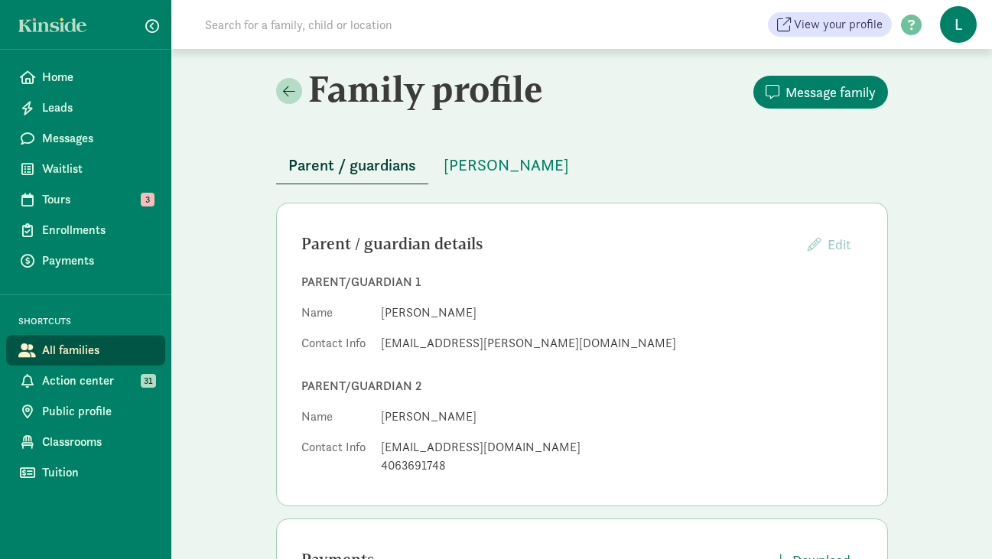
click at [271, 25] on input at bounding box center [410, 24] width 429 height 31
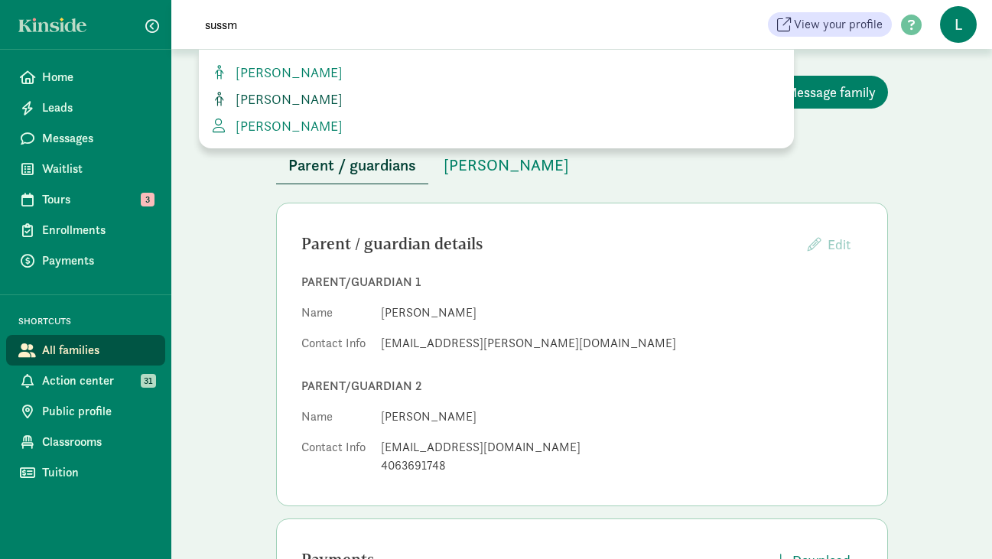
type input "sussm"
click at [273, 102] on span "[PERSON_NAME]" at bounding box center [285, 99] width 113 height 18
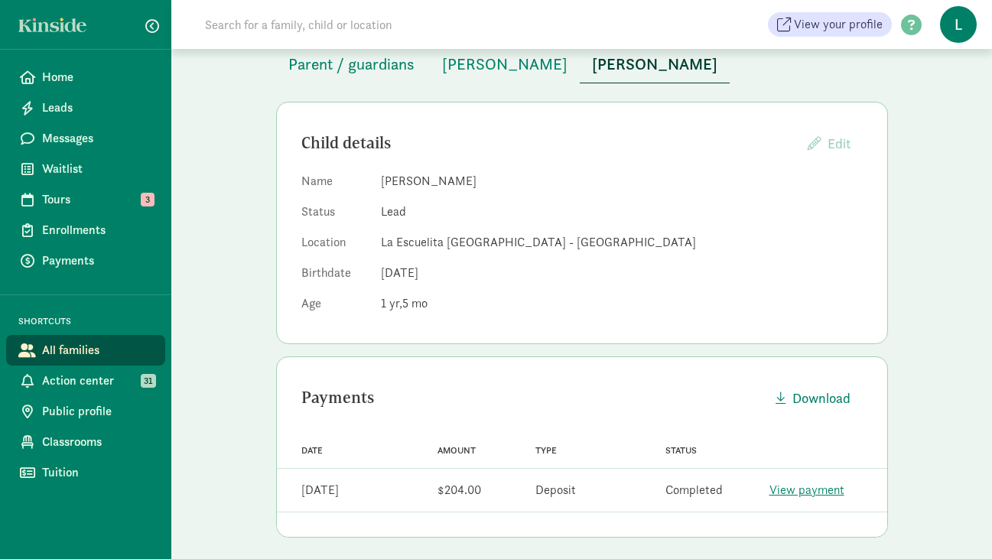
scroll to position [110, 0]
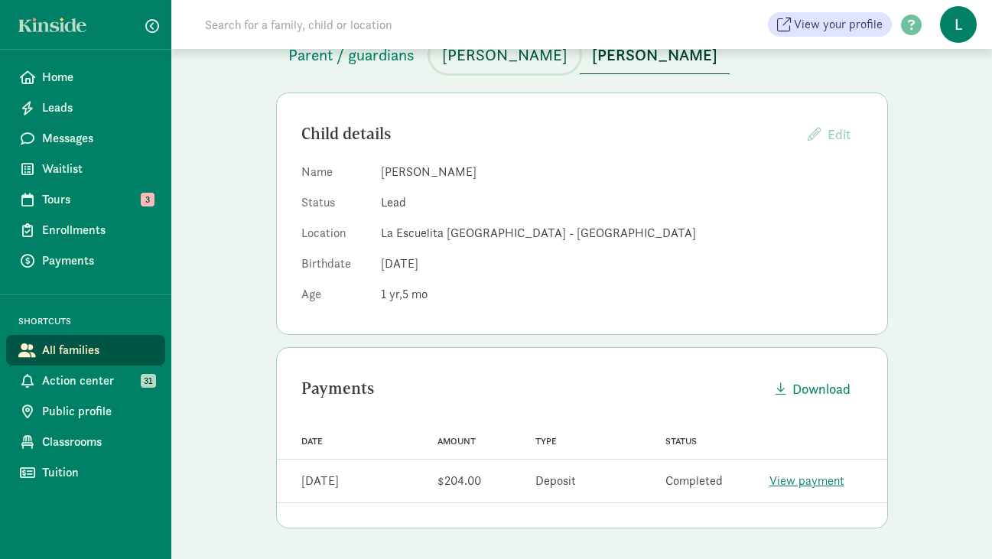
click at [510, 54] on span "[PERSON_NAME]" at bounding box center [504, 55] width 125 height 24
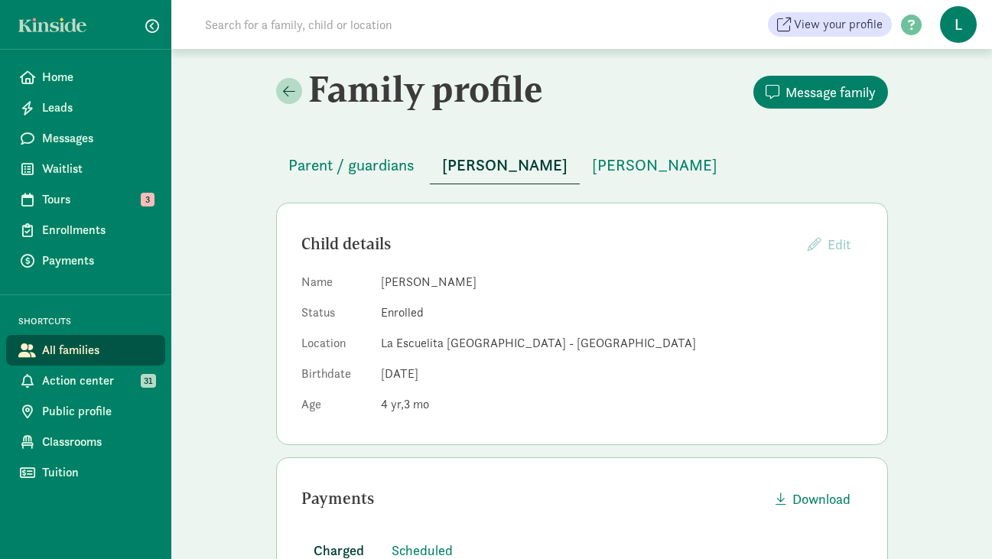
click at [324, 24] on input at bounding box center [410, 24] width 429 height 31
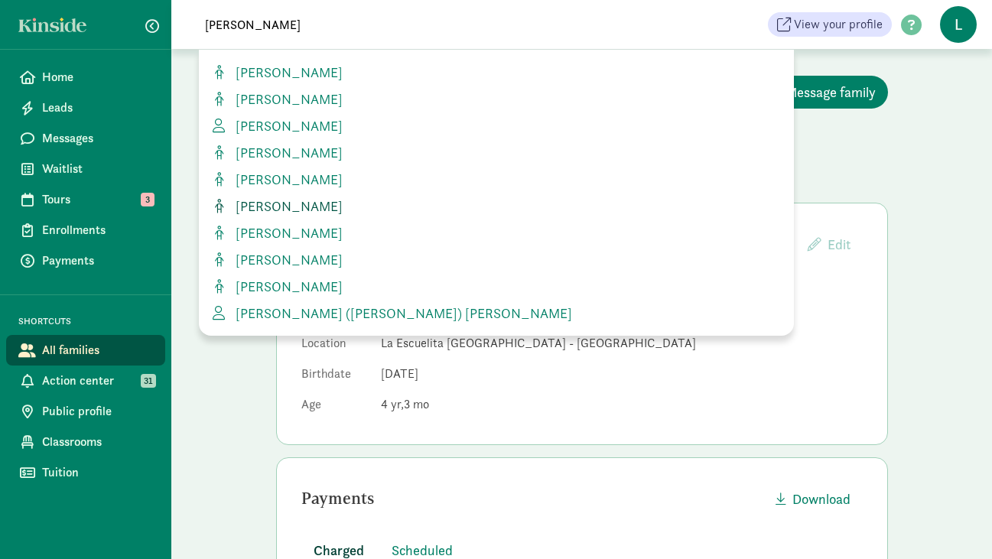
type input "[PERSON_NAME]"
click at [298, 206] on span "Otto De Rocco" at bounding box center [285, 206] width 113 height 18
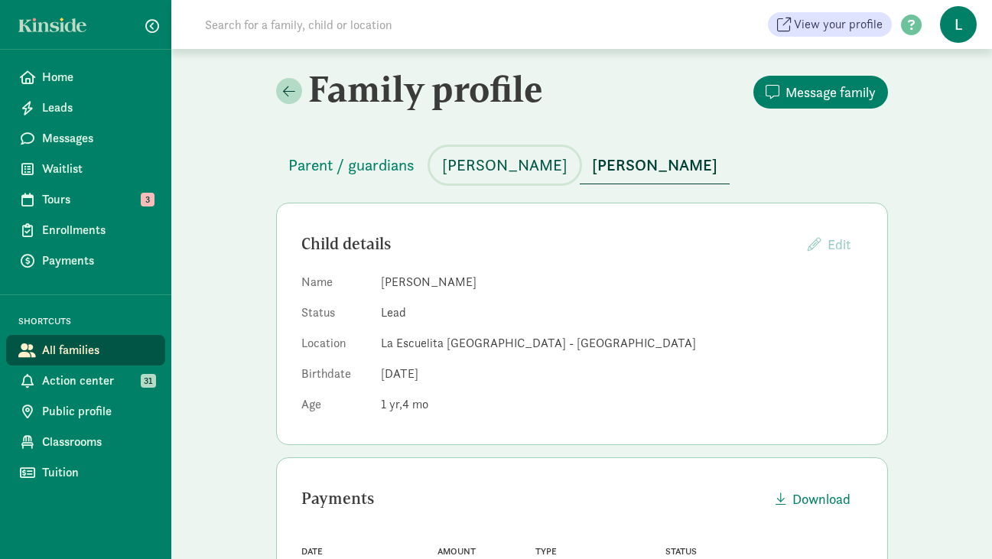
click at [484, 170] on span "Beila DeRocco" at bounding box center [504, 165] width 125 height 24
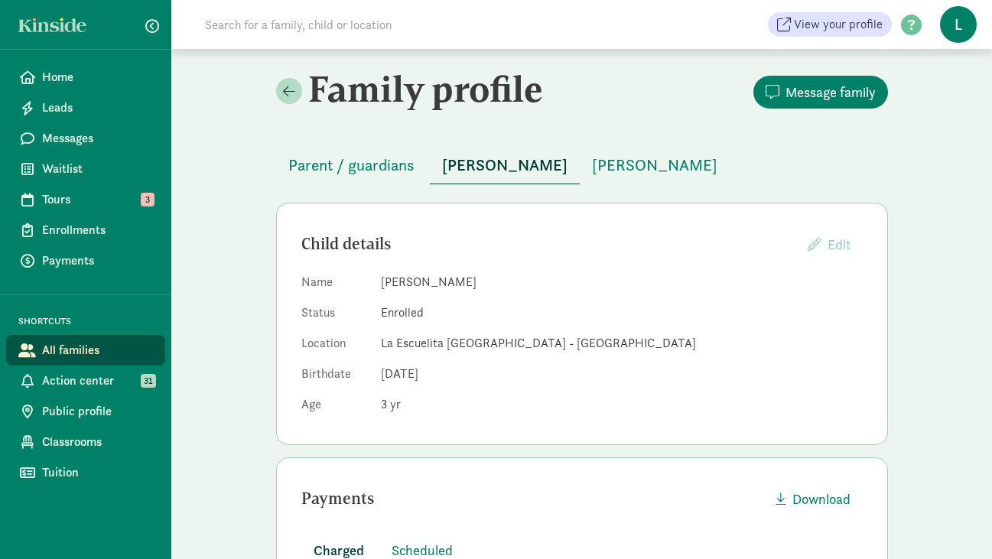
click at [297, 28] on input at bounding box center [410, 24] width 429 height 31
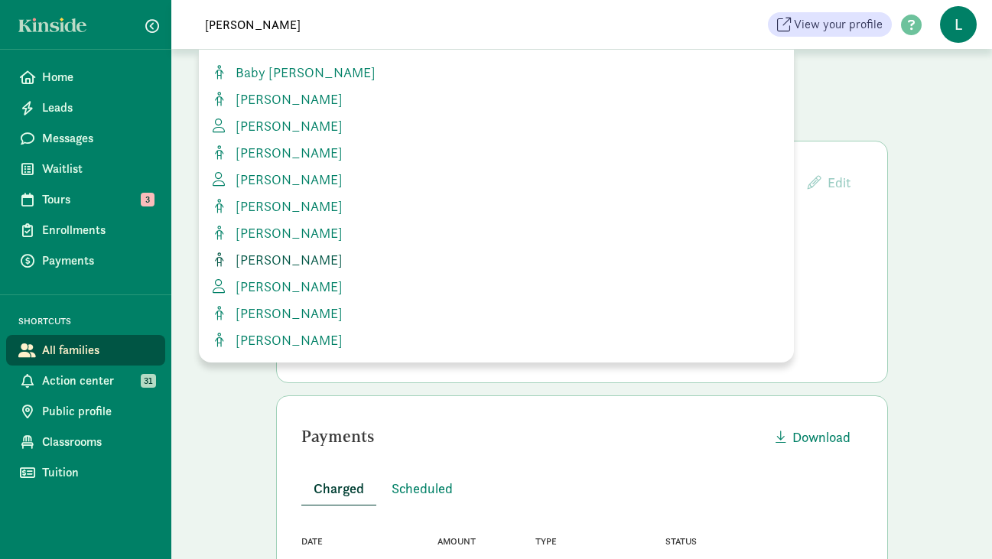
scroll to position [59, 0]
type input "s"
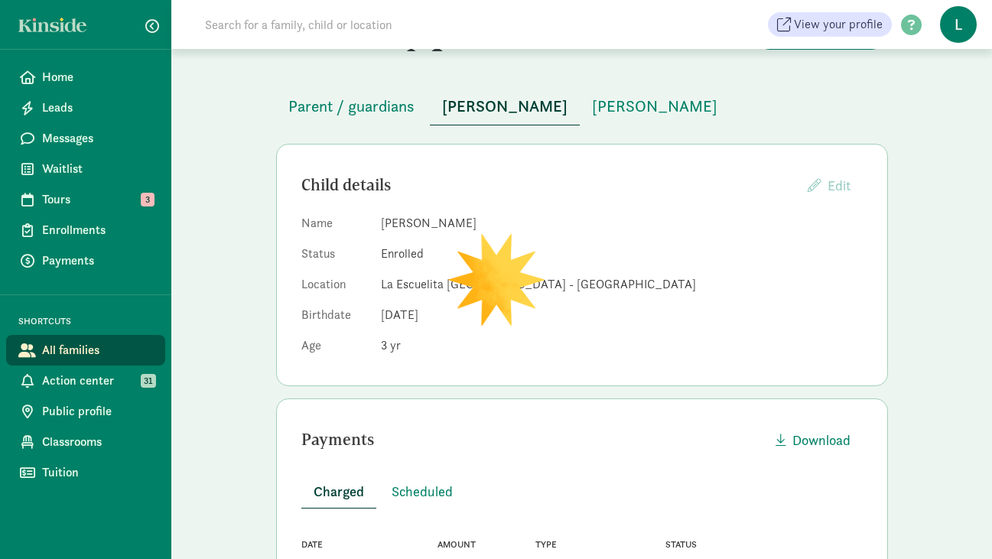
click at [346, 17] on input at bounding box center [410, 24] width 429 height 31
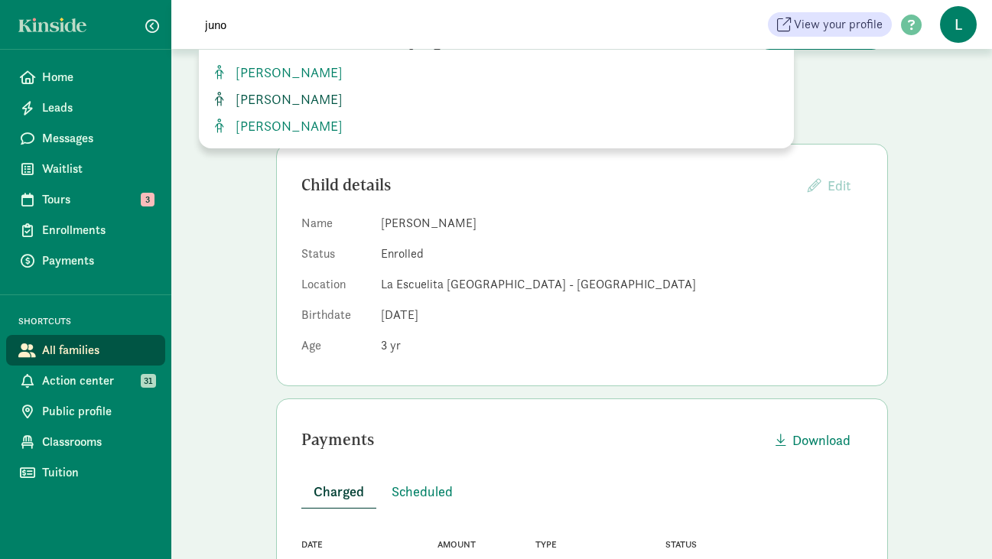
type input "juno"
click at [268, 100] on span "[PERSON_NAME]" at bounding box center [285, 99] width 113 height 18
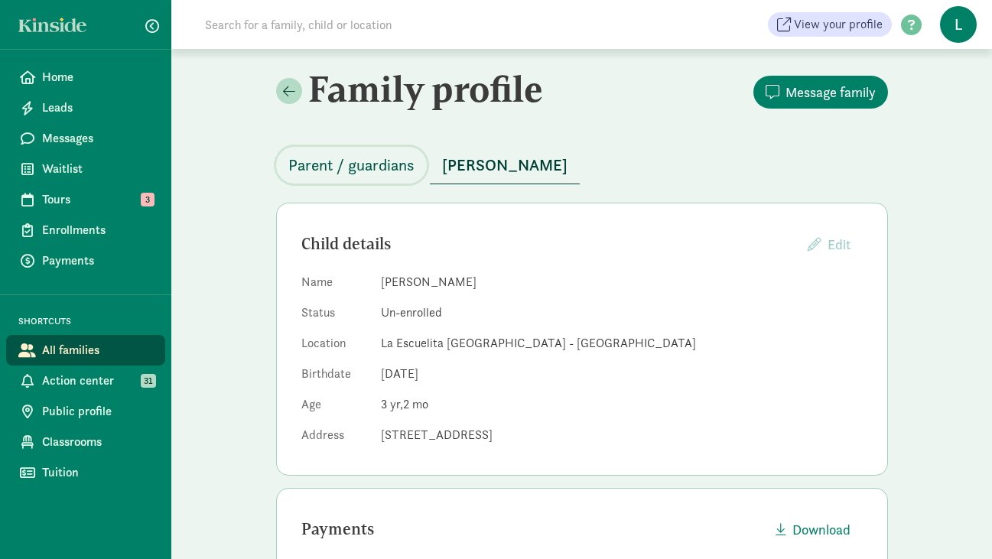
click at [381, 170] on span "Parent / guardians" at bounding box center [351, 165] width 126 height 24
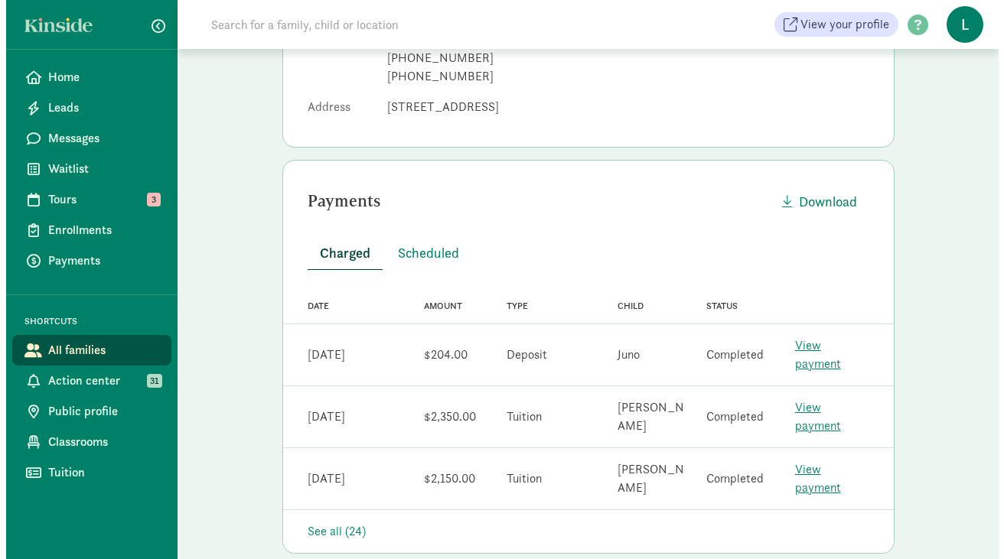
scroll to position [457, 0]
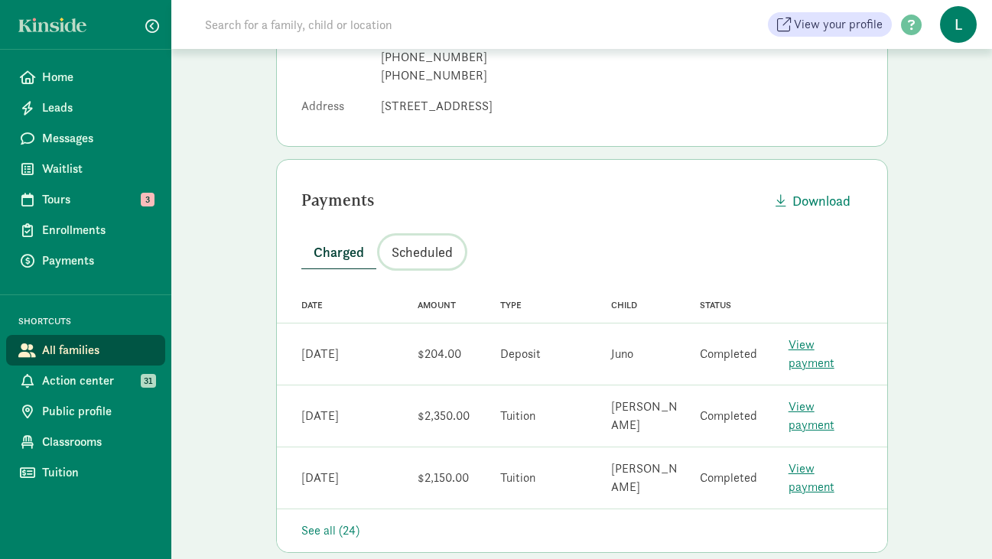
click at [435, 252] on span "Scheduled" at bounding box center [422, 252] width 61 height 21
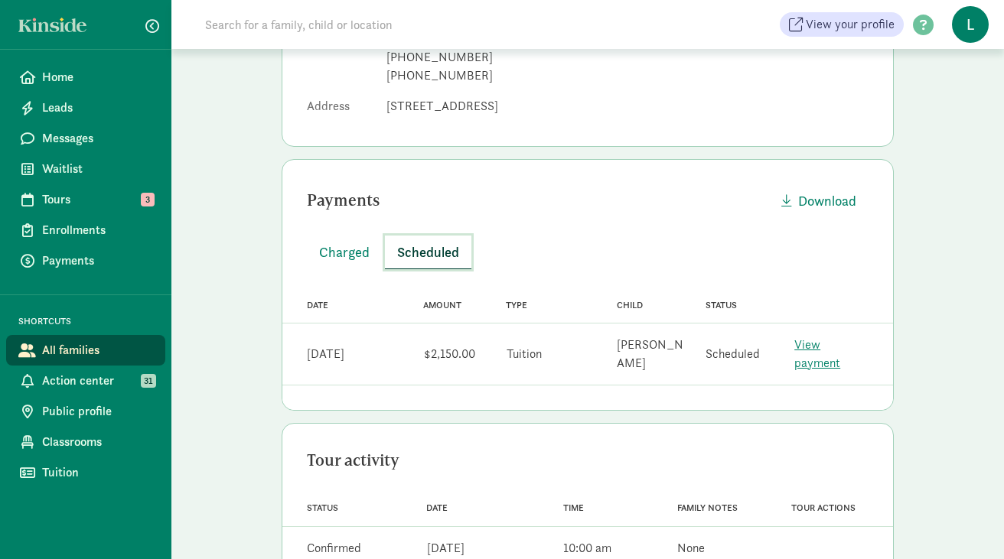
scroll to position [0, 0]
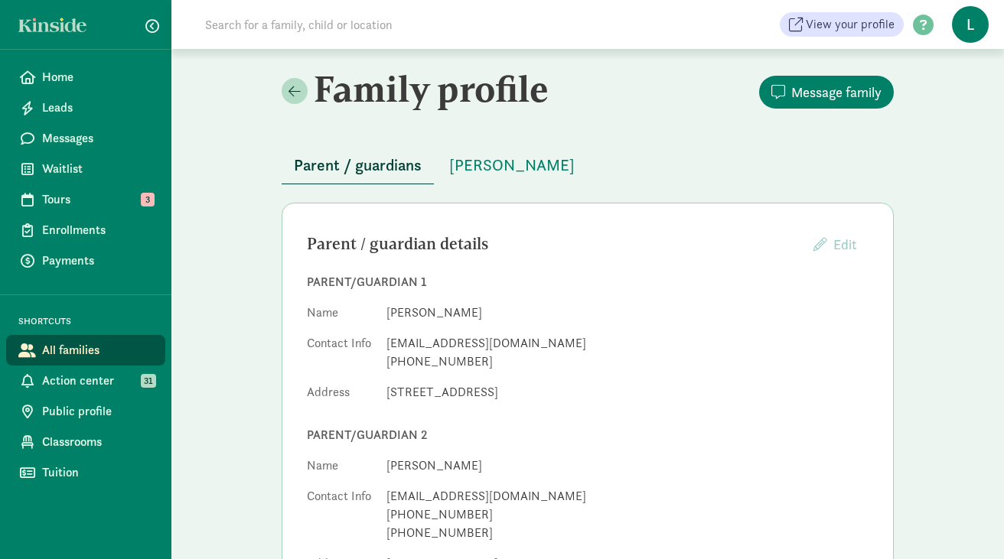
click at [311, 29] on input at bounding box center [410, 24] width 429 height 31
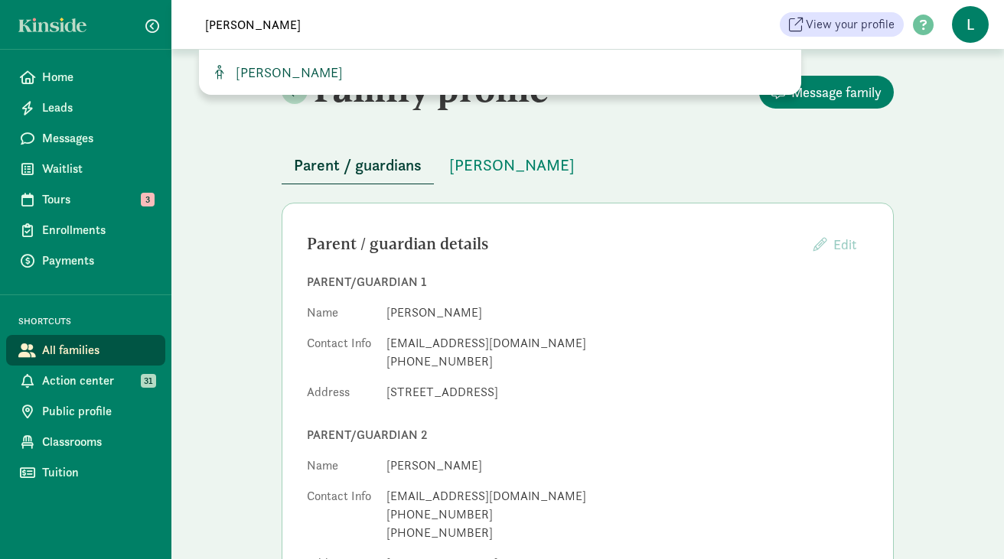
type input "reuben"
click at [284, 76] on span "Reuben Alcabes" at bounding box center [285, 72] width 113 height 18
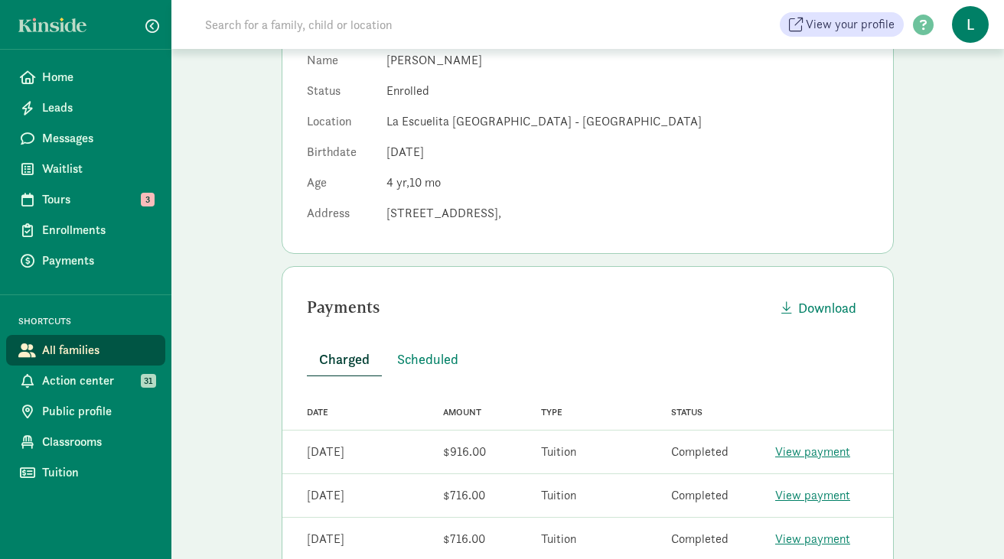
scroll to position [418, 0]
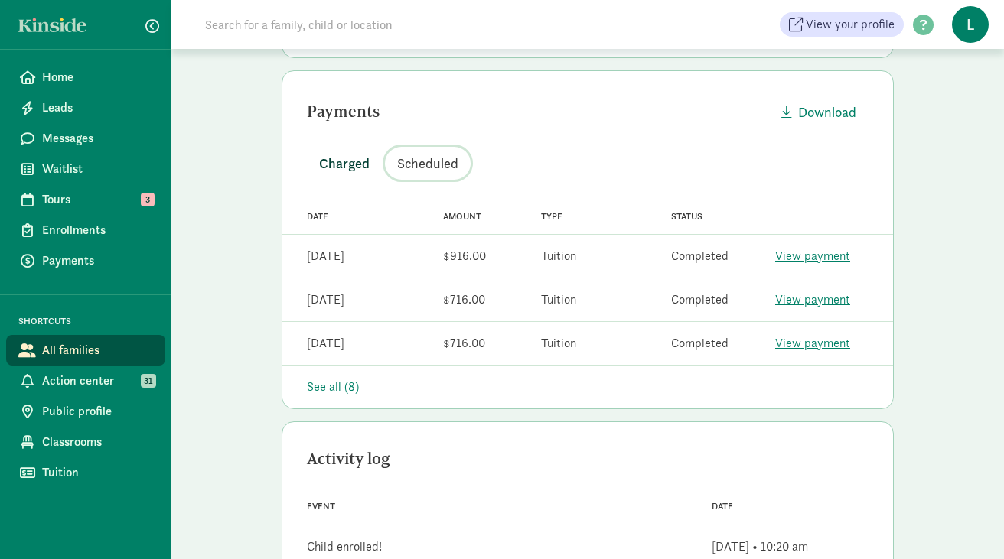
click at [441, 165] on span "Scheduled" at bounding box center [427, 163] width 61 height 21
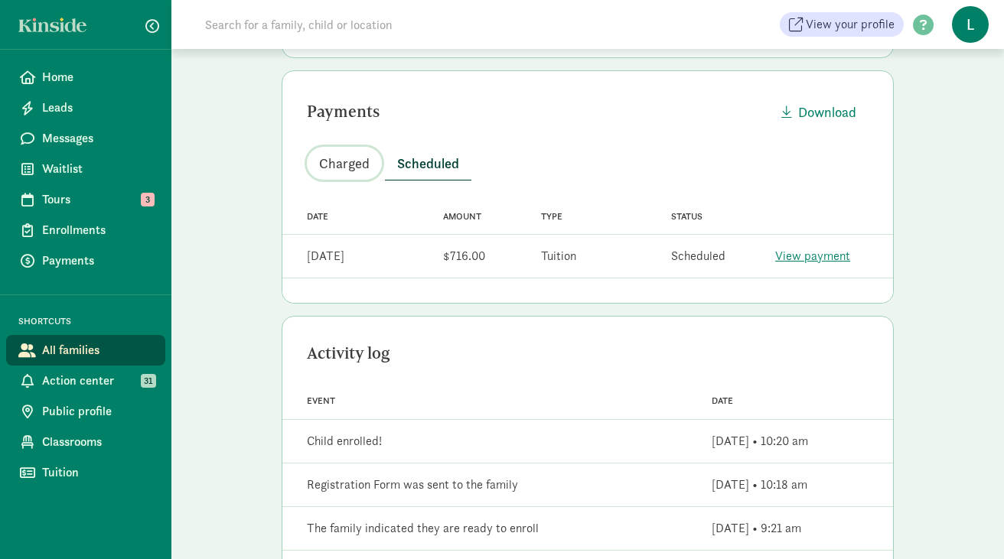
click at [359, 169] on span "Charged" at bounding box center [344, 163] width 50 height 21
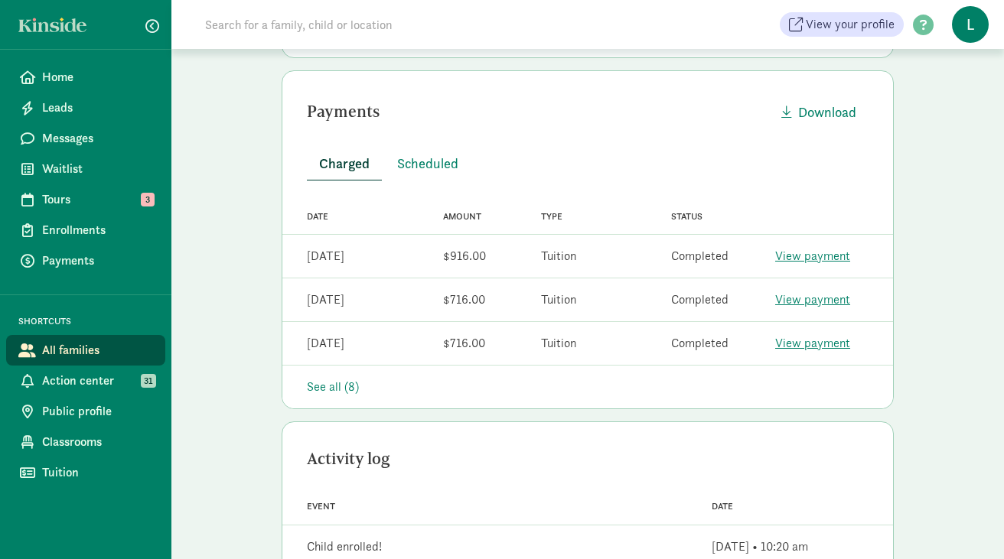
click at [265, 26] on input at bounding box center [410, 24] width 429 height 31
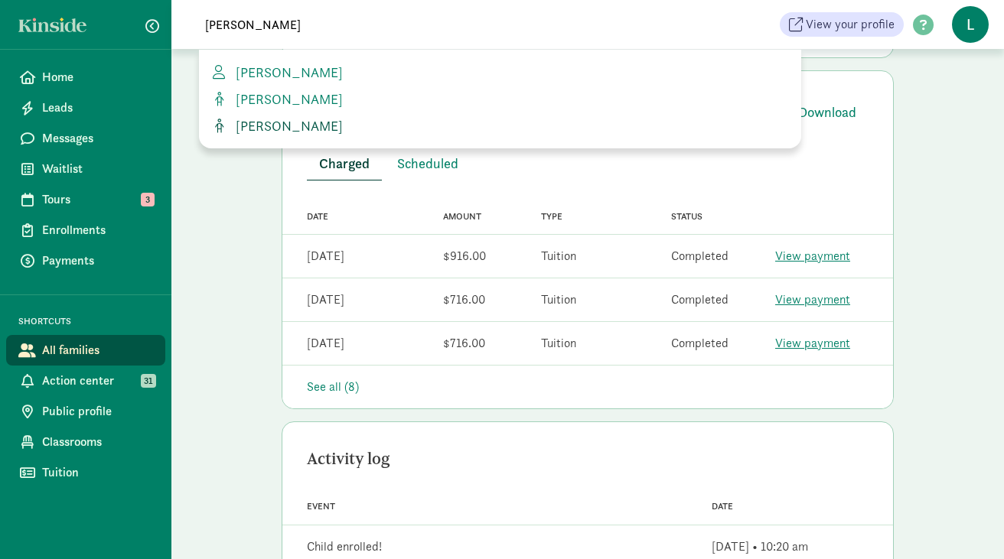
type input "grover"
click at [305, 117] on span "[PERSON_NAME]" at bounding box center [285, 126] width 113 height 18
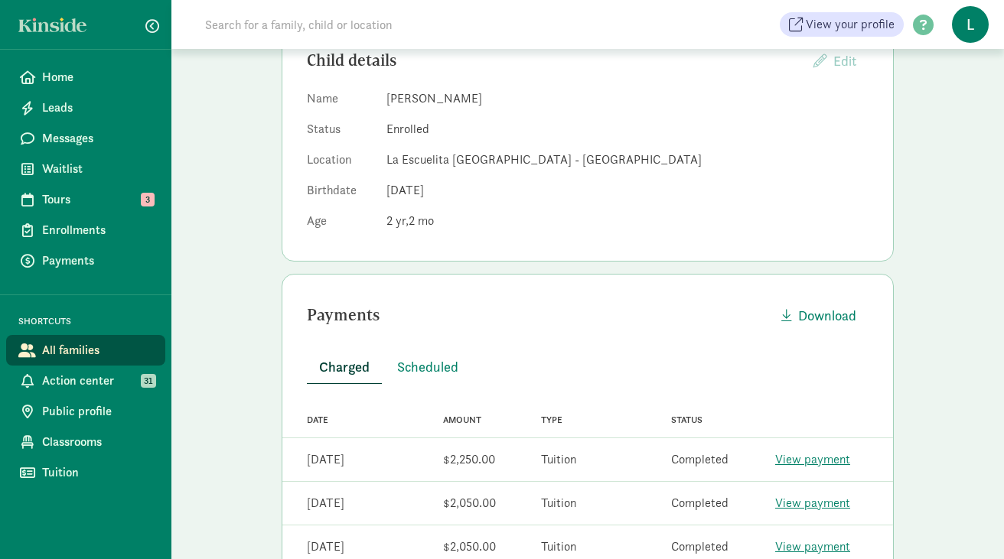
scroll to position [193, 0]
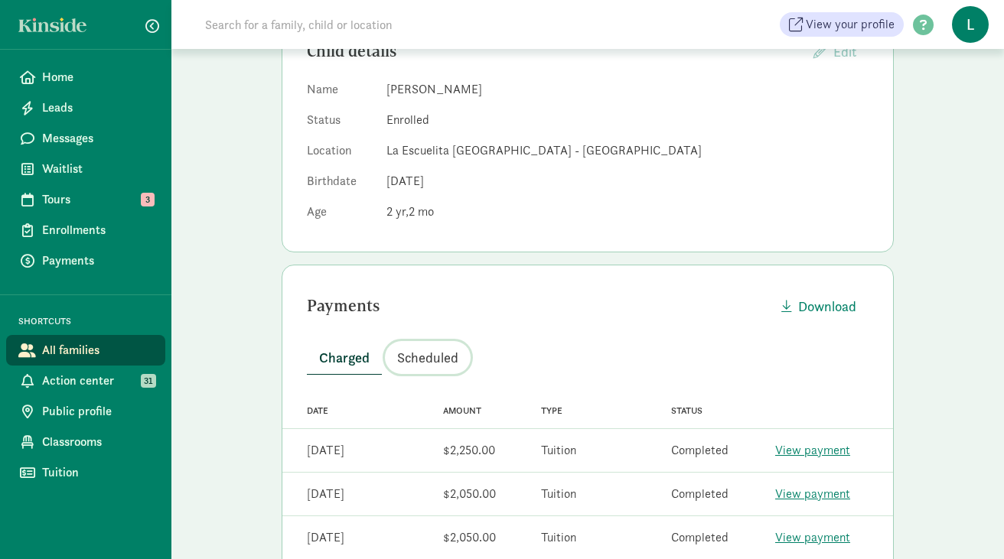
click at [415, 364] on span "Scheduled" at bounding box center [427, 357] width 61 height 21
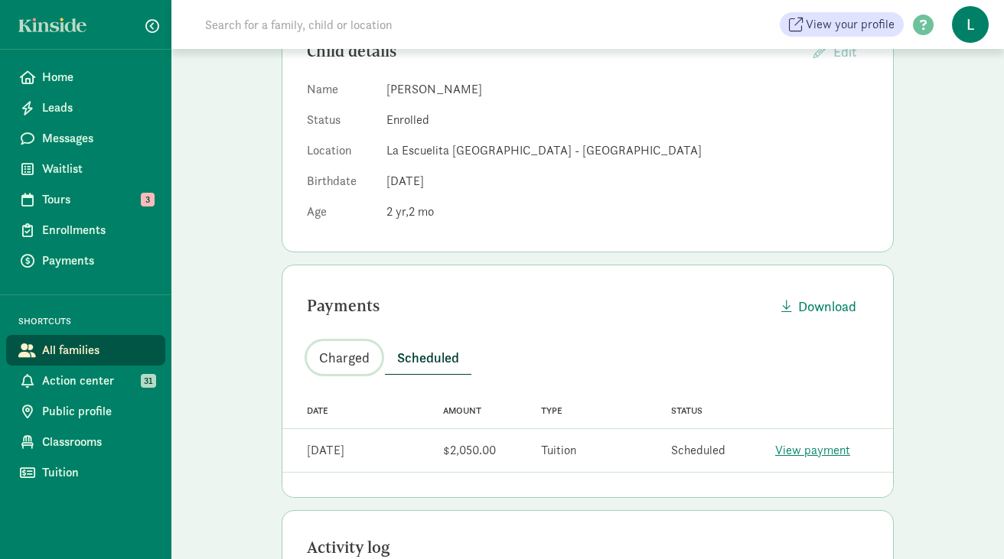
click at [349, 354] on span "Charged" at bounding box center [344, 357] width 50 height 21
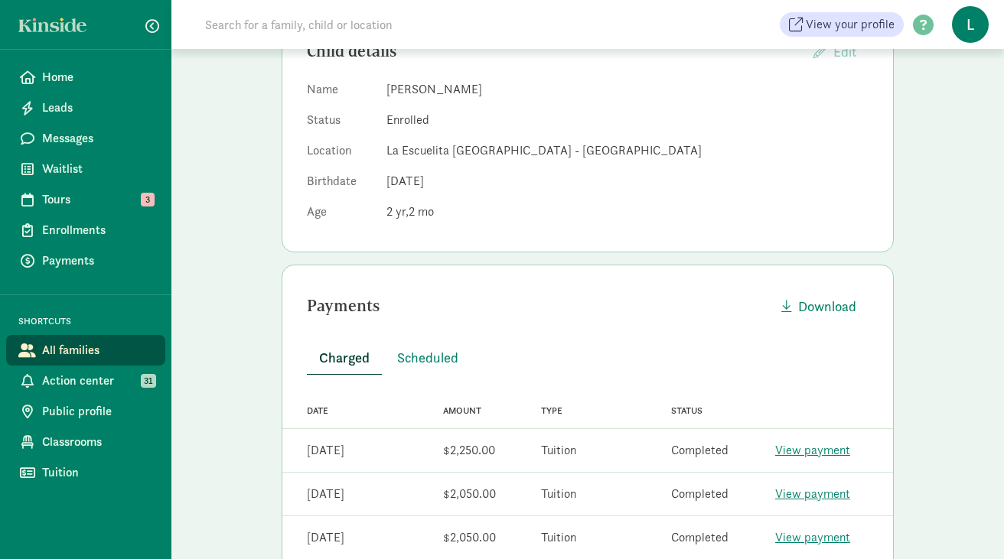
click at [352, 24] on input at bounding box center [410, 24] width 429 height 31
paste input "Walter Siwek"
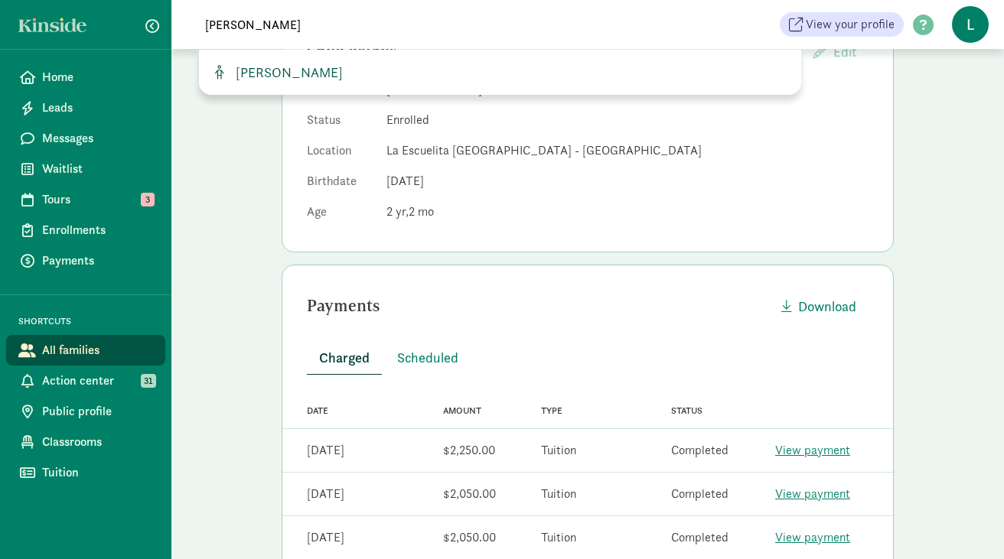
type input "Walter Siwek"
click at [295, 74] on span "Walter Siwek" at bounding box center [285, 72] width 113 height 18
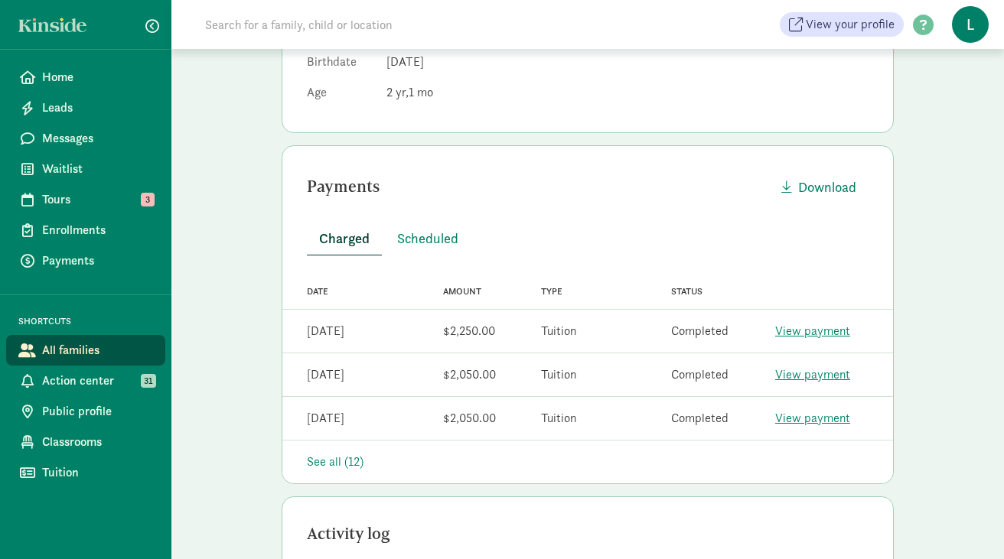
scroll to position [314, 0]
click at [337, 458] on div "See all (12)" at bounding box center [587, 460] width 561 height 18
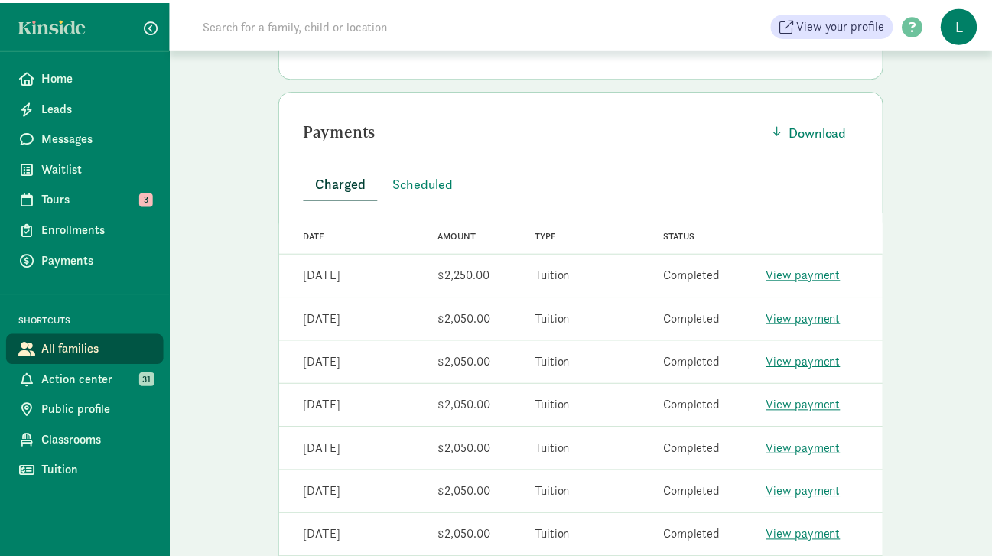
scroll to position [0, 0]
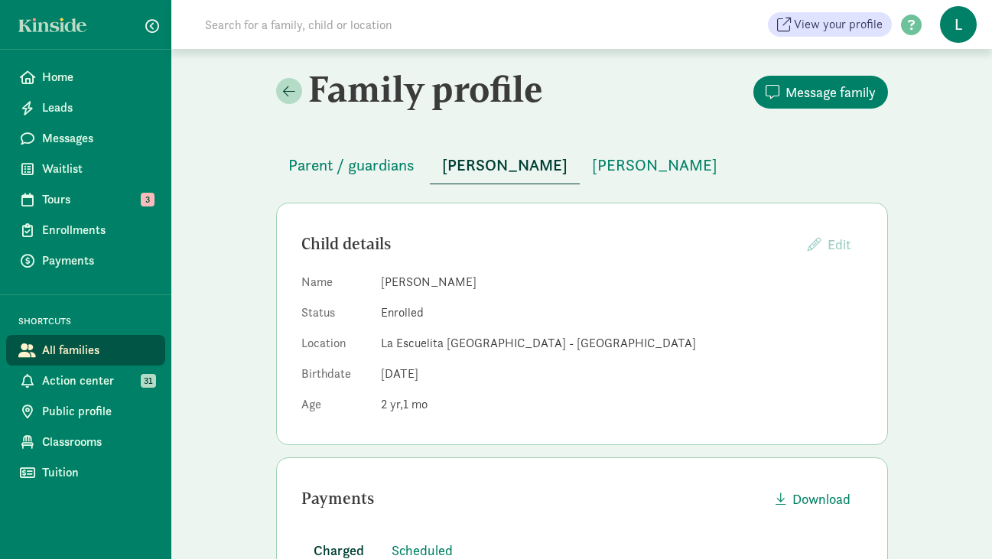
click at [255, 19] on input at bounding box center [410, 24] width 429 height 31
paste input "[PERSON_NAME]"
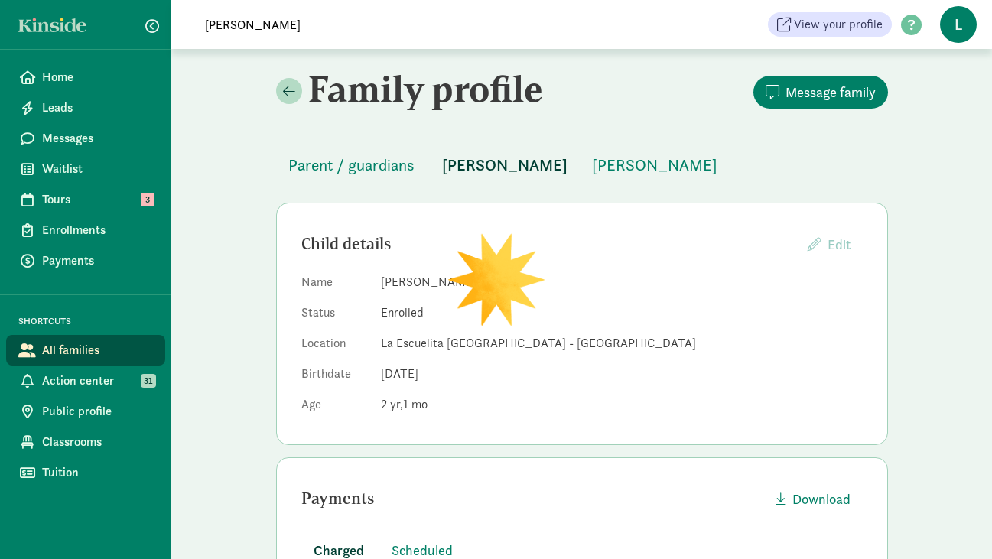
click at [245, 22] on input "[PERSON_NAME]" at bounding box center [410, 24] width 429 height 31
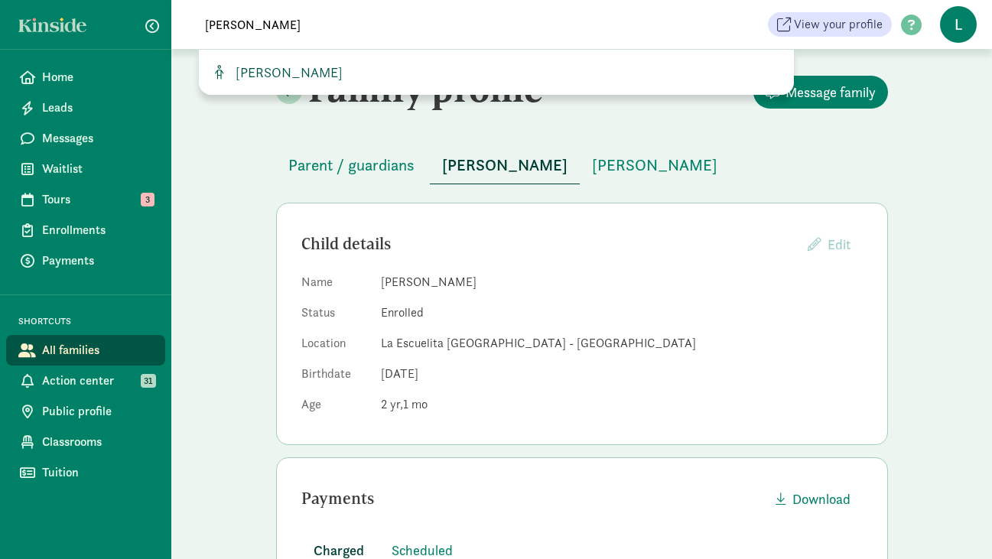
type input "[PERSON_NAME]"
click at [293, 65] on span "[PERSON_NAME]" at bounding box center [285, 72] width 113 height 18
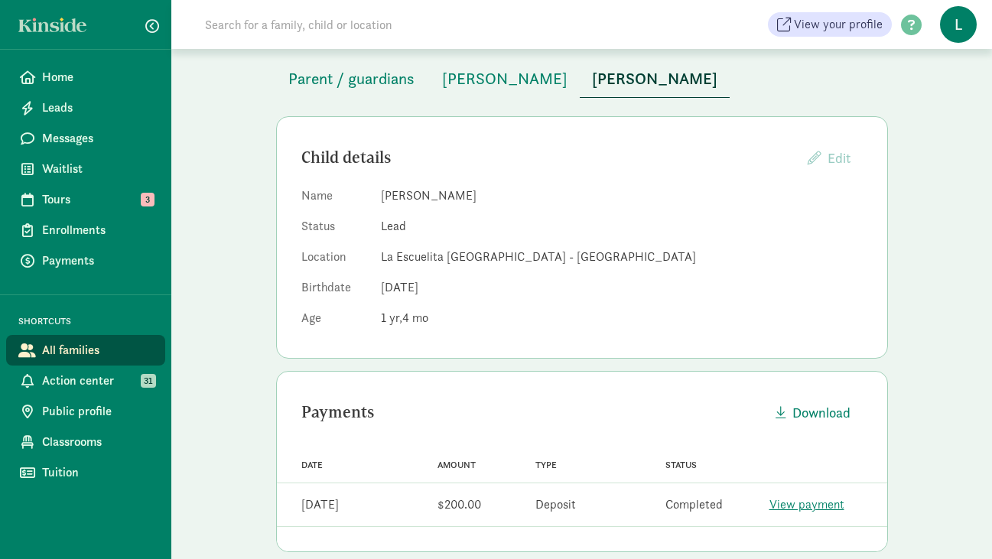
scroll to position [88, 0]
click at [473, 77] on span "Beila DeRocco" at bounding box center [504, 77] width 125 height 24
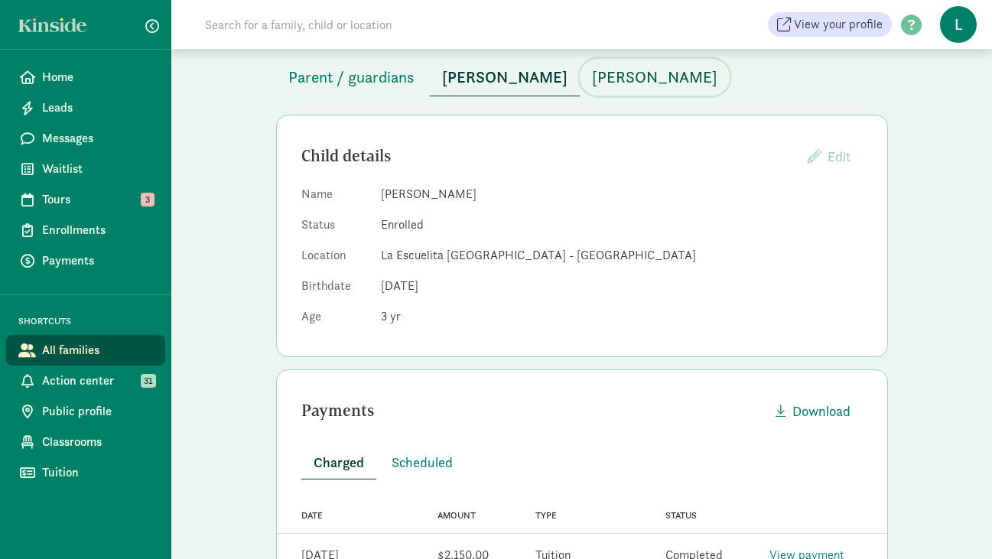
click at [606, 74] on span "Otto De Rocco" at bounding box center [654, 77] width 125 height 24
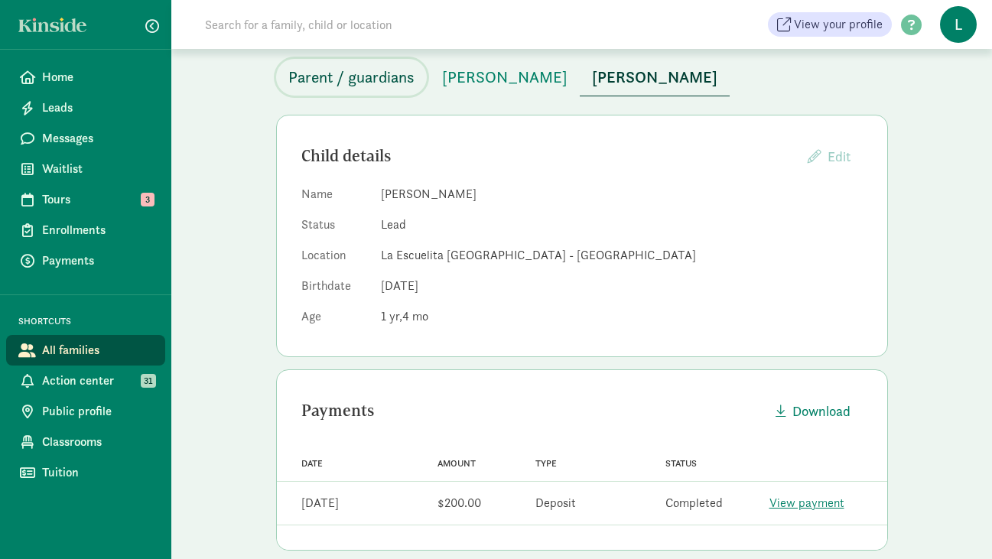
click at [341, 80] on span "Parent / guardians" at bounding box center [351, 77] width 126 height 24
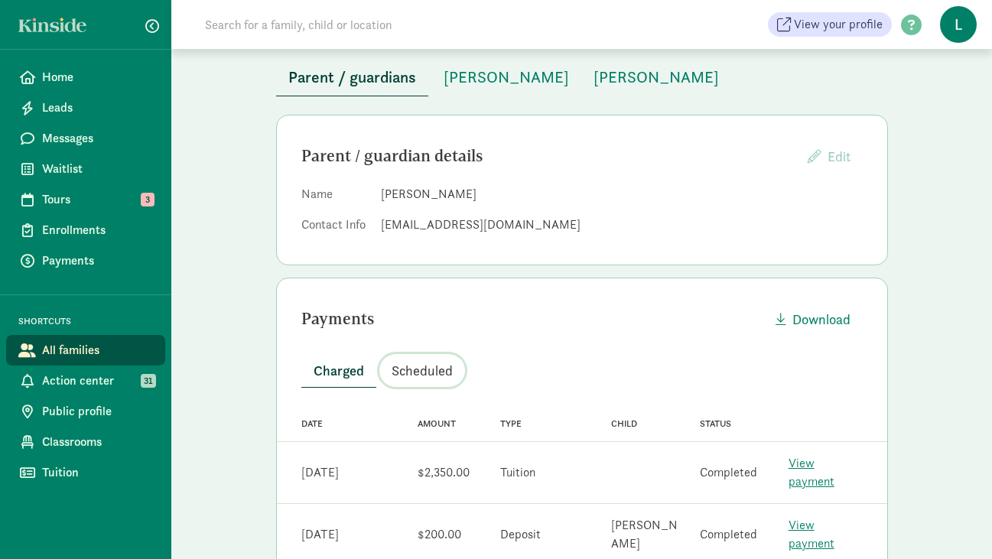
click at [425, 365] on span "Scheduled" at bounding box center [422, 370] width 61 height 21
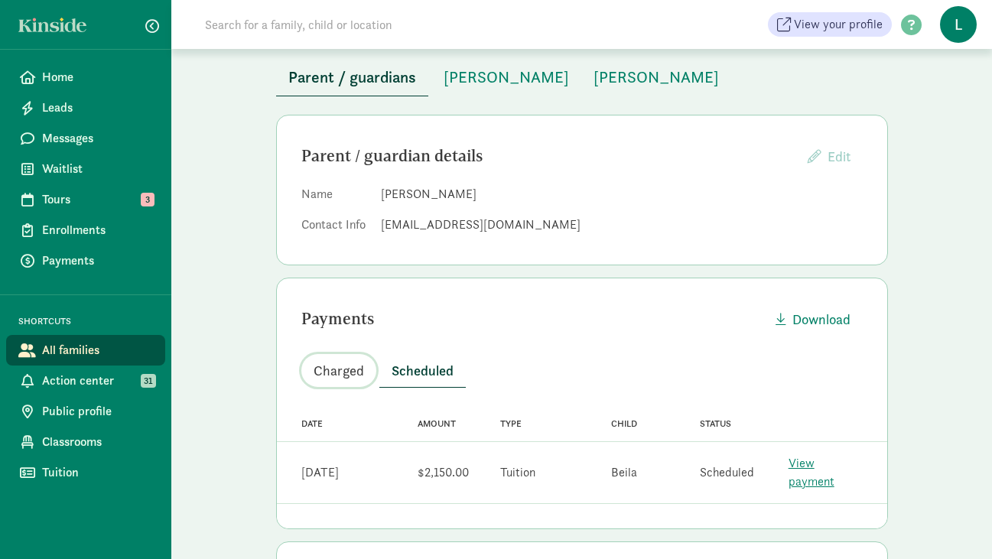
click at [337, 372] on span "Charged" at bounding box center [339, 370] width 50 height 21
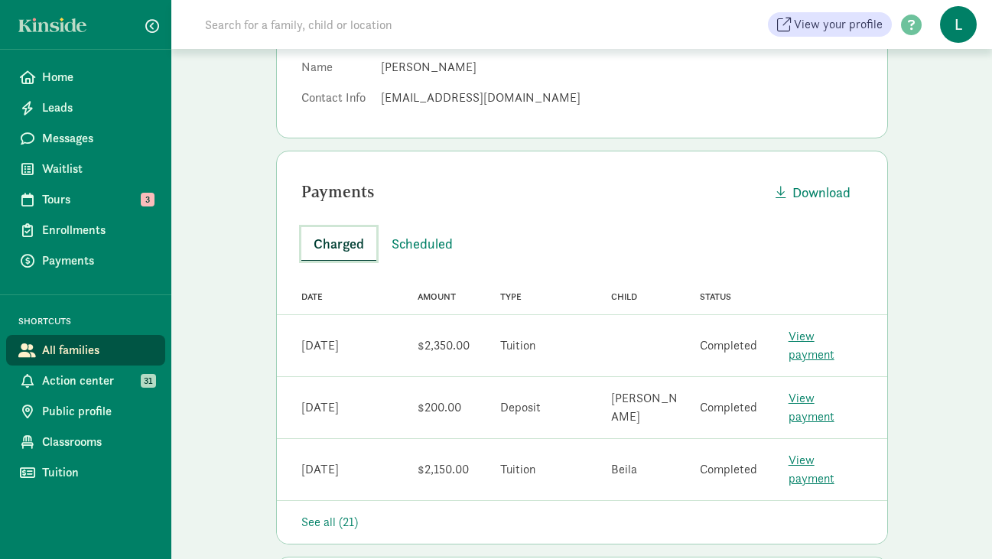
scroll to position [241, 0]
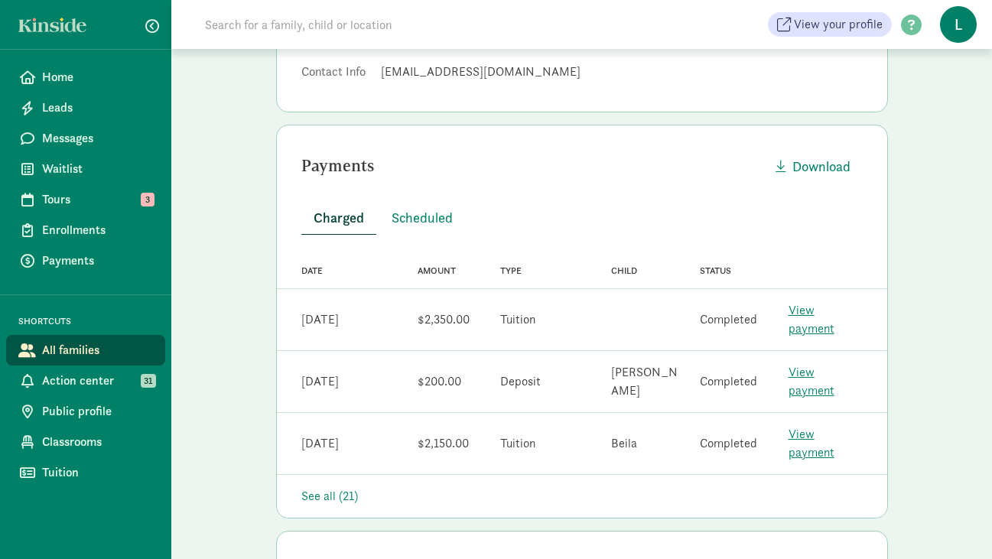
click at [834, 364] on link "View payment" at bounding box center [812, 381] width 46 height 34
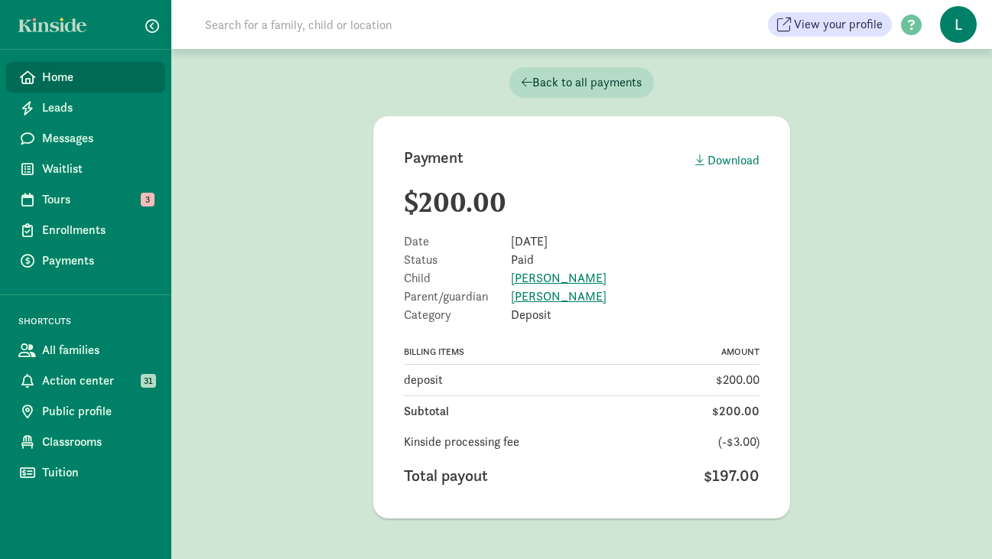
click at [57, 80] on span "Home" at bounding box center [97, 77] width 111 height 18
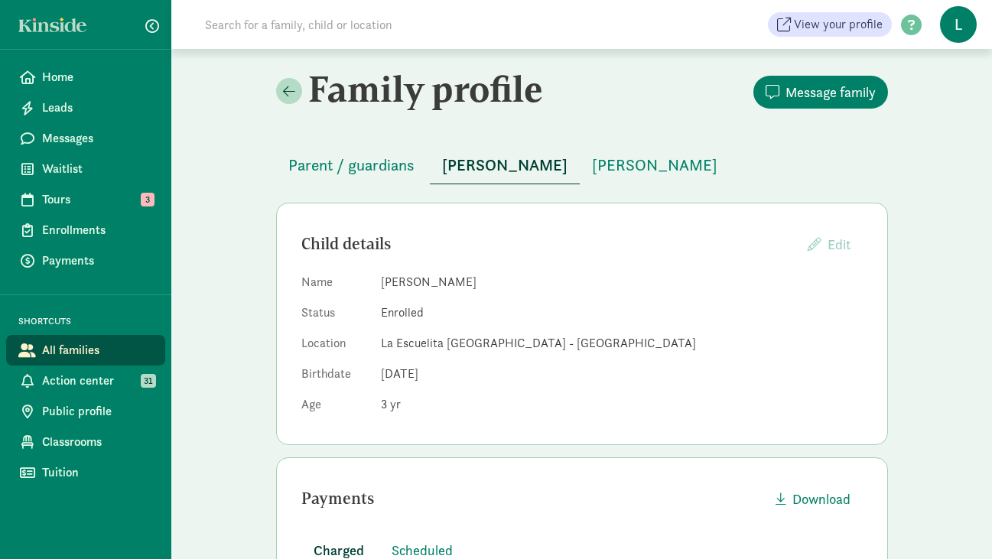
click at [348, 31] on input at bounding box center [410, 24] width 429 height 31
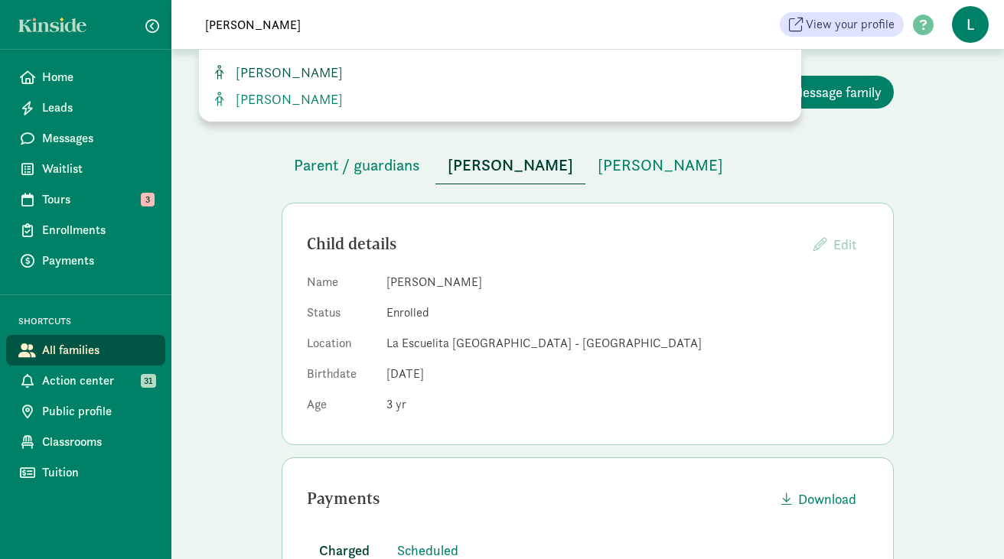
type input "[PERSON_NAME]"
click at [343, 63] on span "[PERSON_NAME]" at bounding box center [285, 72] width 113 height 18
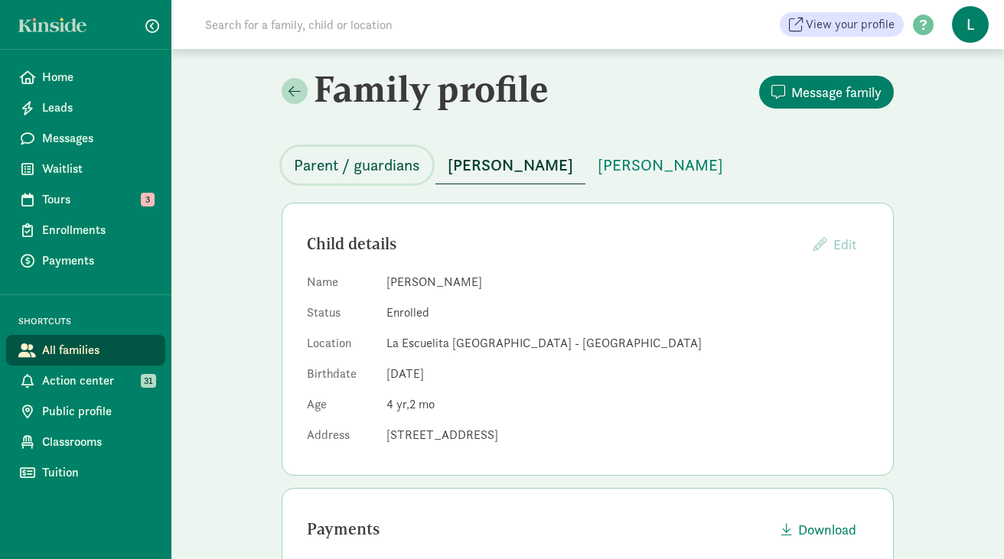
click at [385, 165] on span "Parent / guardians" at bounding box center [357, 165] width 126 height 24
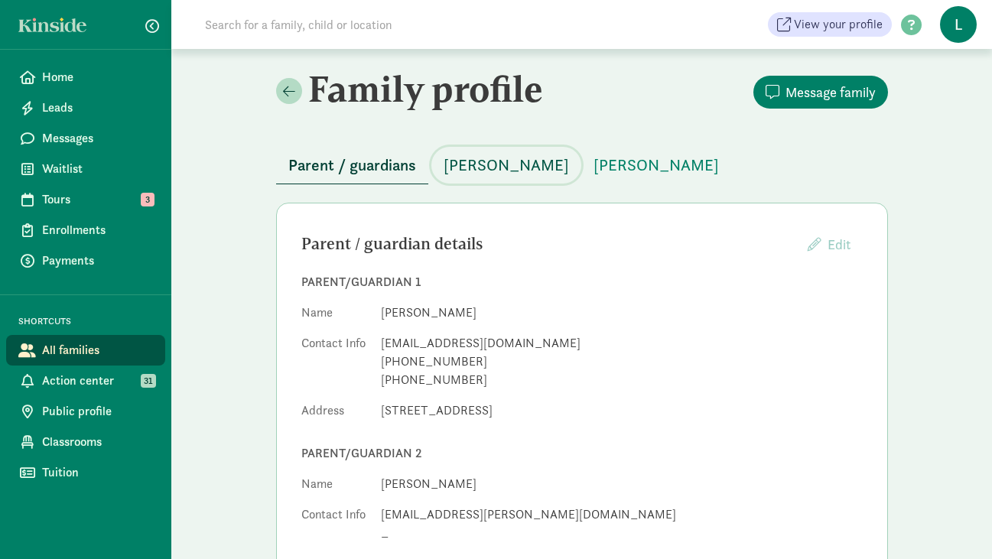
click at [534, 170] on span "Zahava Stampfer-Luley" at bounding box center [506, 165] width 125 height 24
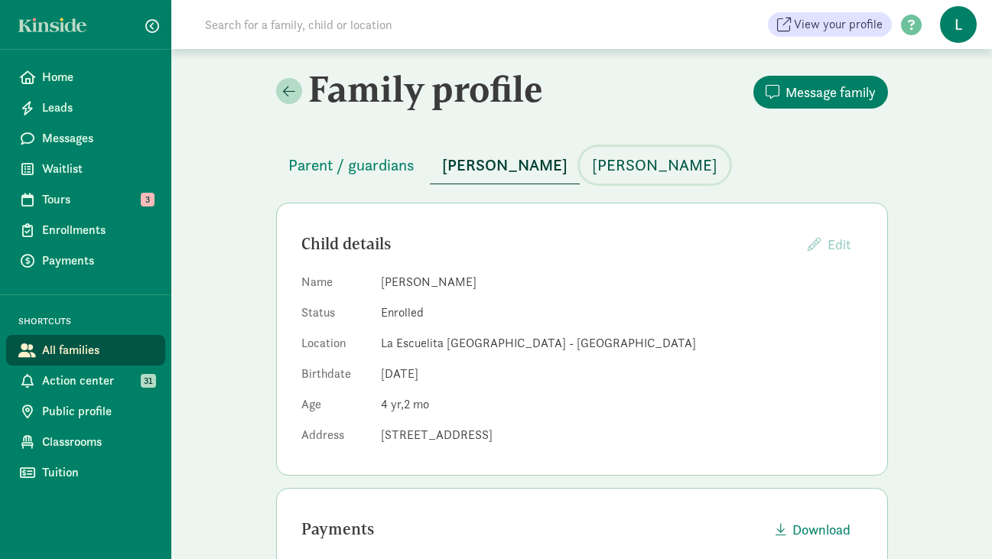
click at [672, 164] on span "Nomi Stampfer-Luley" at bounding box center [654, 165] width 125 height 24
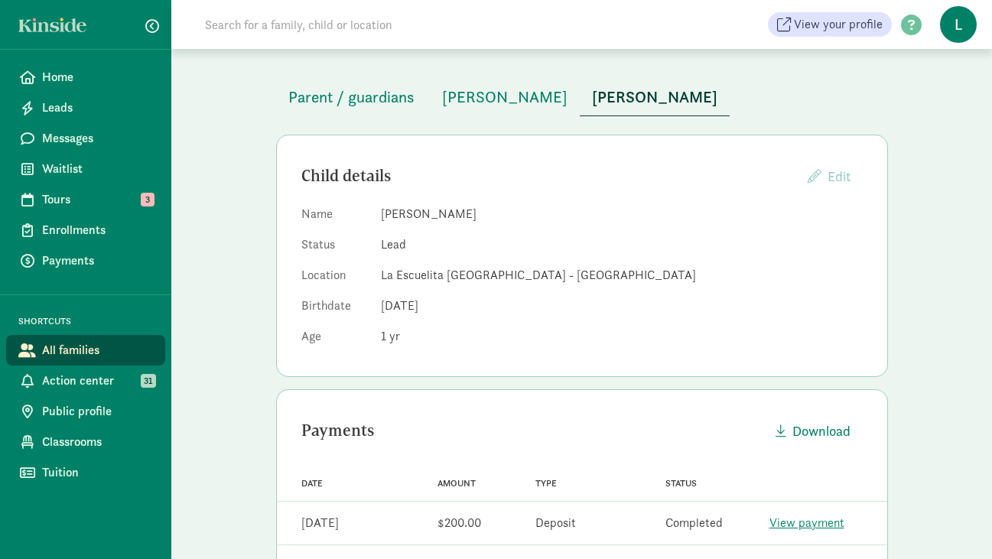
scroll to position [110, 0]
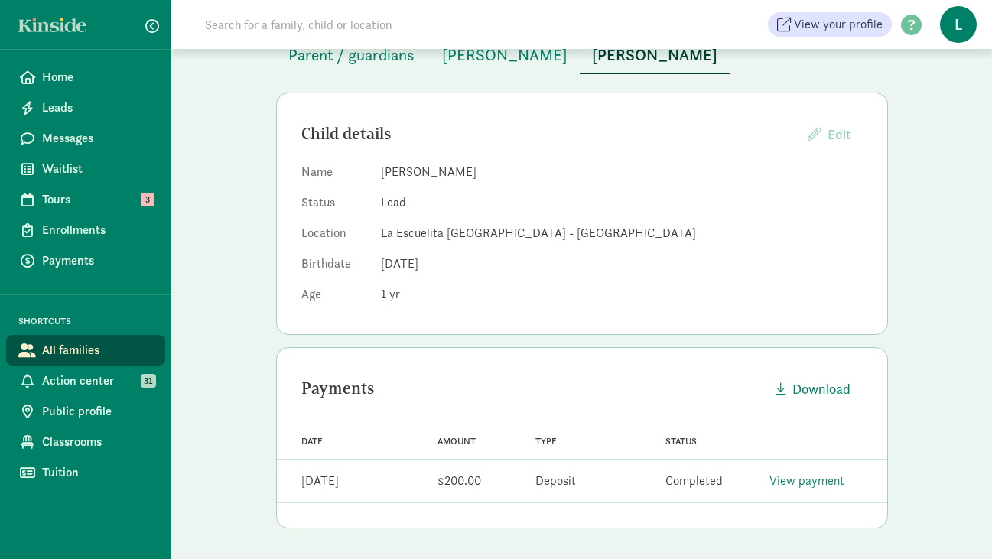
click at [786, 476] on link "View payment" at bounding box center [806, 481] width 75 height 16
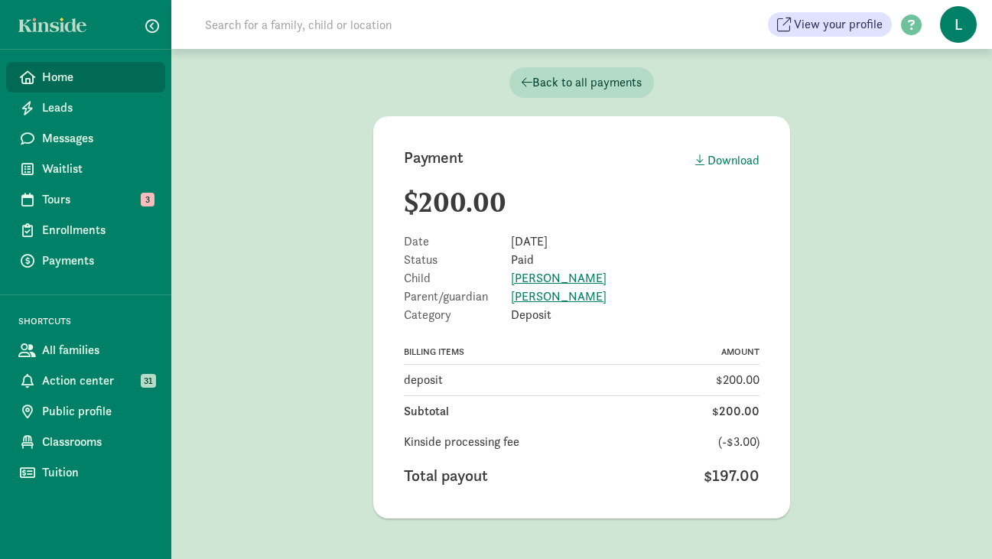
click at [82, 70] on span "Home" at bounding box center [97, 77] width 111 height 18
